Goal: Communication & Community: Answer question/provide support

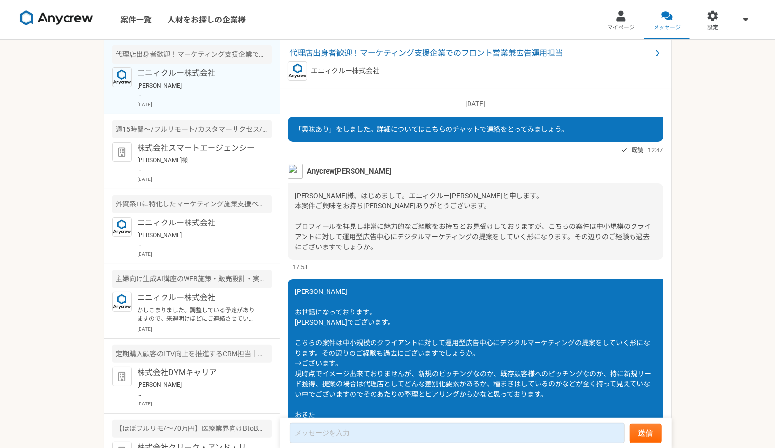
scroll to position [49, 0]
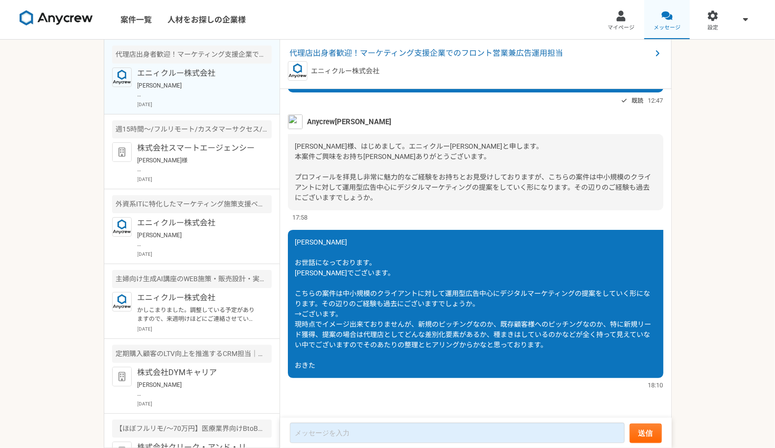
click at [669, 18] on div at bounding box center [666, 15] width 11 height 11
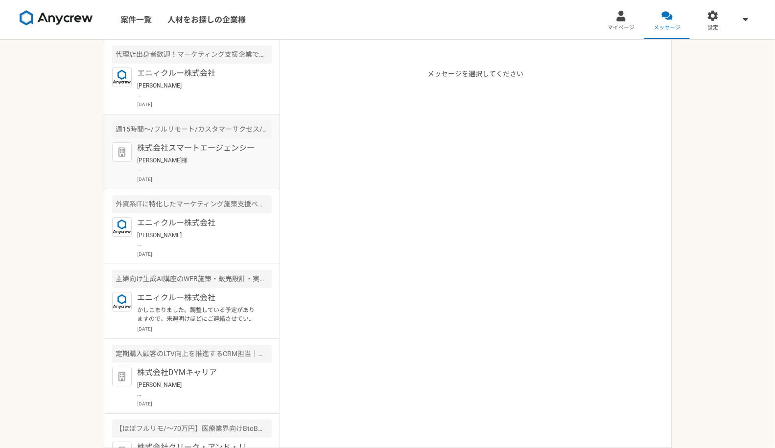
click at [189, 164] on p "[PERSON_NAME]様 ご回答ありがとうございます。 ぜひ一度弊社の担当と面談の機会をいただけますと幸いです。 下記のURLにて面談のご調整をよろしくお…" at bounding box center [198, 165] width 121 height 18
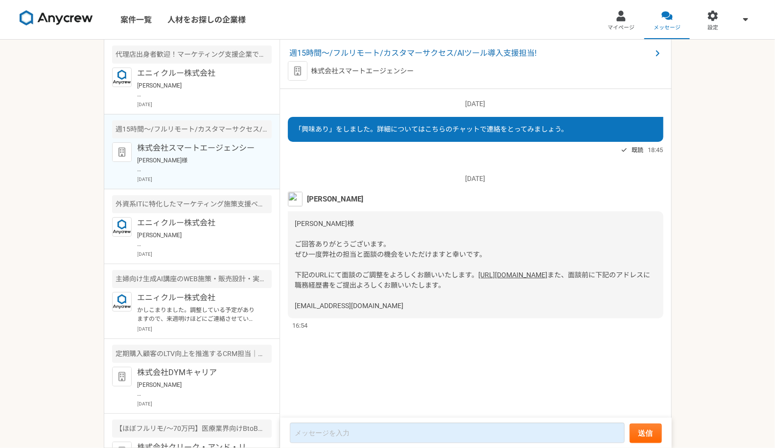
click at [479, 279] on link "[URL][DOMAIN_NAME]" at bounding box center [513, 275] width 69 height 8
drag, startPoint x: 387, startPoint y: 322, endPoint x: 293, endPoint y: 328, distance: 94.2
click at [293, 319] on div "[PERSON_NAME]様 ご回答ありがとうございます。 ぜひ一度弊社の担当と面談の機会をいただけますと幸いです。 下記のURLにて面談のご調整をよろしくお…" at bounding box center [475, 264] width 375 height 107
copy span "[EMAIL_ADDRESS][DOMAIN_NAME]"
drag, startPoint x: 306, startPoint y: 197, endPoint x: 323, endPoint y: 198, distance: 16.7
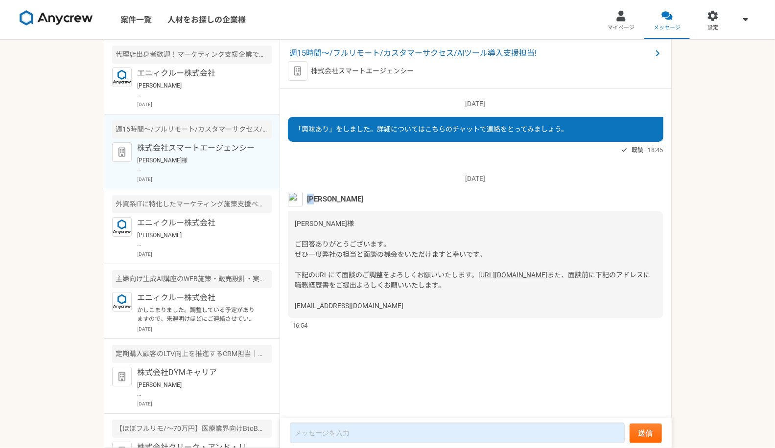
click at [323, 198] on div "[PERSON_NAME]" at bounding box center [475, 199] width 375 height 15
copy span "[PERSON_NAME]"
